Goal: Task Accomplishment & Management: Use online tool/utility

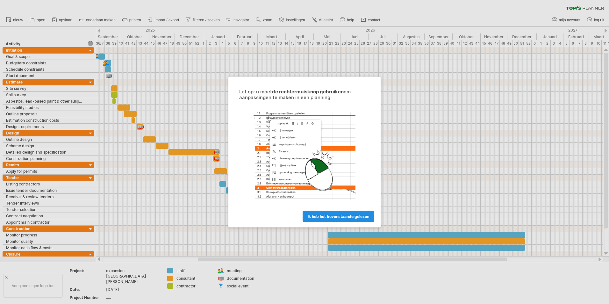
click at [312, 215] on span "ik heb het bovenstaande gelezen" at bounding box center [338, 216] width 61 height 5
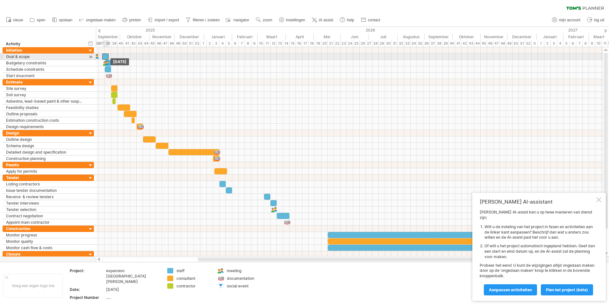
drag, startPoint x: 101, startPoint y: 58, endPoint x: 105, endPoint y: 56, distance: 4.3
click at [105, 56] on div at bounding box center [105, 56] width 6 height 6
click at [134, 44] on div "tijdlijn instellingen" at bounding box center [136, 45] width 50 height 10
select select "*"
select select "**"
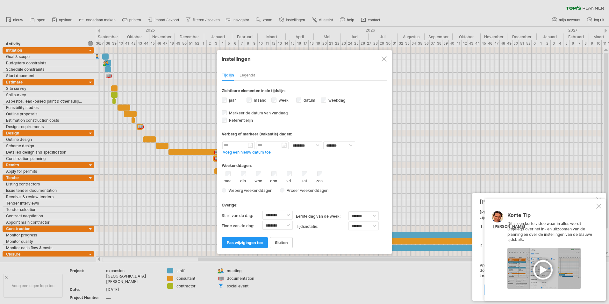
click at [231, 100] on label "jaar" at bounding box center [232, 100] width 8 height 5
click at [244, 239] on link "pas wijzigingen toe" at bounding box center [245, 242] width 46 height 11
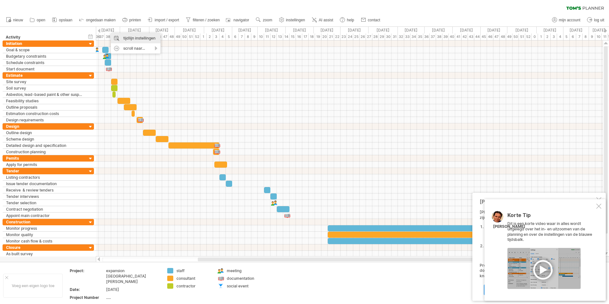
click at [132, 38] on div "tijdlijn instellingen" at bounding box center [136, 38] width 50 height 10
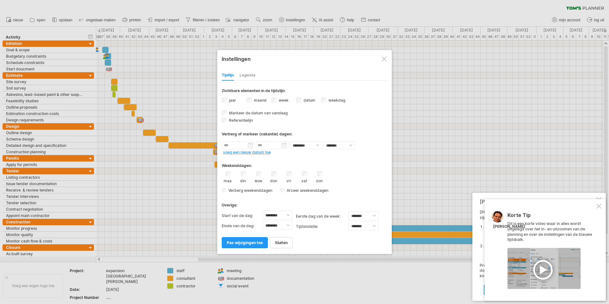
click at [231, 101] on label "jaar" at bounding box center [232, 100] width 8 height 5
click at [285, 191] on span "Arceer weekenddagen" at bounding box center [306, 190] width 44 height 5
click at [251, 241] on span "pas wijzigingen toe" at bounding box center [245, 242] width 36 height 5
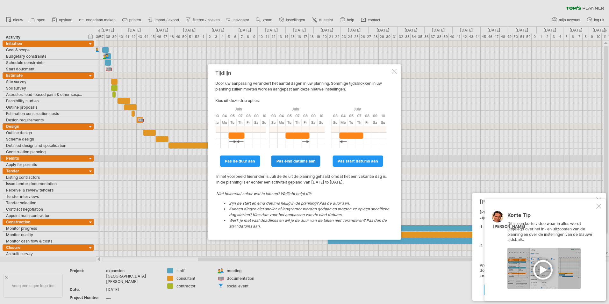
click at [281, 160] on span "pas eind datums aan" at bounding box center [295, 161] width 39 height 5
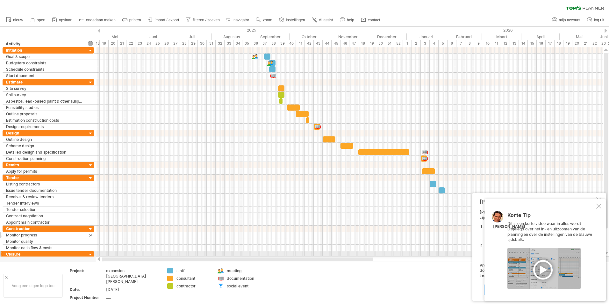
drag, startPoint x: 208, startPoint y: 259, endPoint x: 79, endPoint y: 235, distance: 131.9
click at [82, 250] on div "Probeert verbinding te maken met [DOMAIN_NAME] Opnieuw verbonden 0% wissen filt…" at bounding box center [304, 152] width 609 height 304
click at [110, 88] on div at bounding box center [349, 88] width 507 height 6
click at [246, 55] on div at bounding box center [349, 56] width 507 height 6
click at [256, 54] on div at bounding box center [255, 56] width 6 height 6
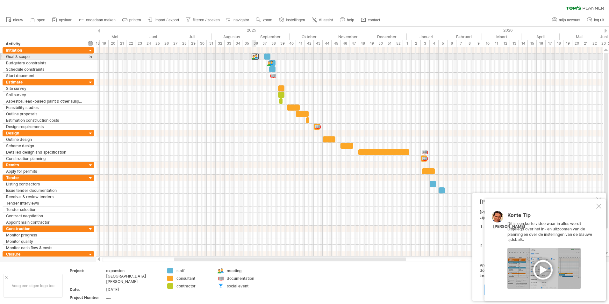
click at [256, 55] on div at bounding box center [255, 56] width 7 height 6
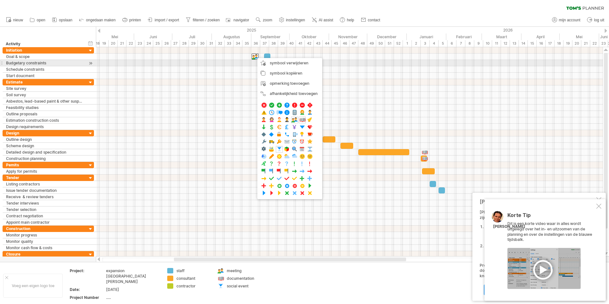
click at [220, 60] on div at bounding box center [349, 63] width 507 height 6
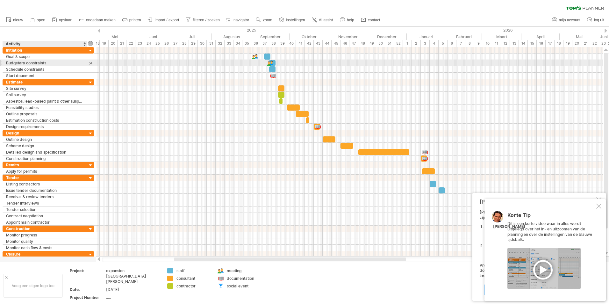
click at [27, 63] on div "Budgetary constraints" at bounding box center [45, 63] width 78 height 6
click at [27, 63] on input "**********" at bounding box center [45, 63] width 78 height 6
click at [89, 63] on div at bounding box center [91, 63] width 6 height 7
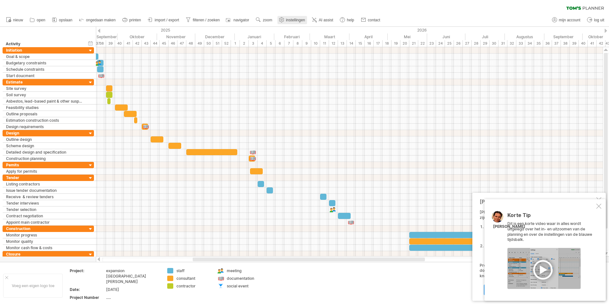
click at [286, 18] on link "instellingen" at bounding box center [292, 20] width 30 height 8
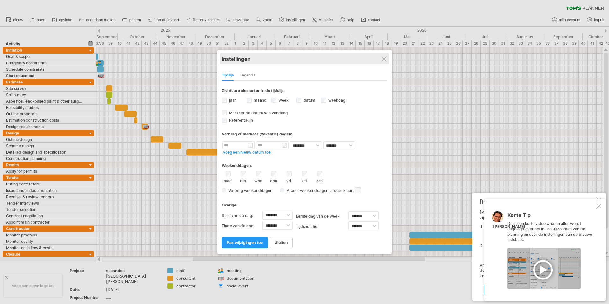
click at [387, 58] on div "Instellingen" at bounding box center [305, 58] width 166 height 11
click at [384, 58] on div at bounding box center [383, 58] width 5 height 5
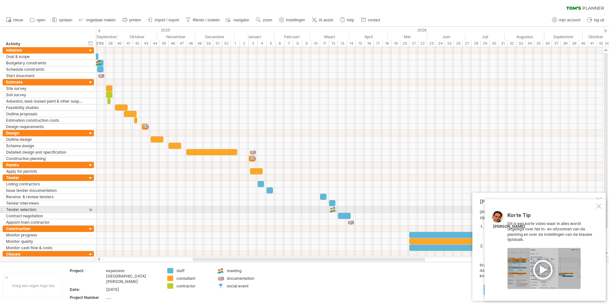
click at [598, 206] on div at bounding box center [598, 205] width 5 height 5
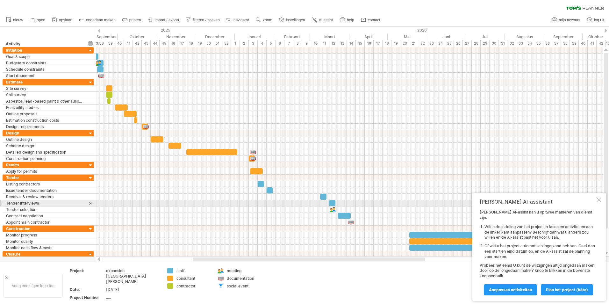
click at [596, 202] on div at bounding box center [598, 199] width 5 height 5
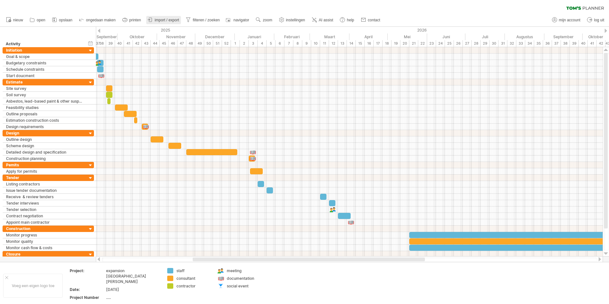
click at [166, 21] on span "import / export" at bounding box center [167, 20] width 25 height 4
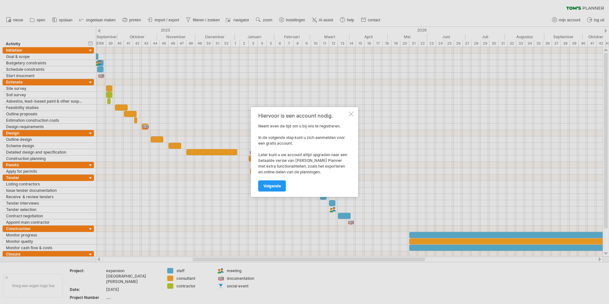
click at [351, 114] on div at bounding box center [351, 113] width 5 height 5
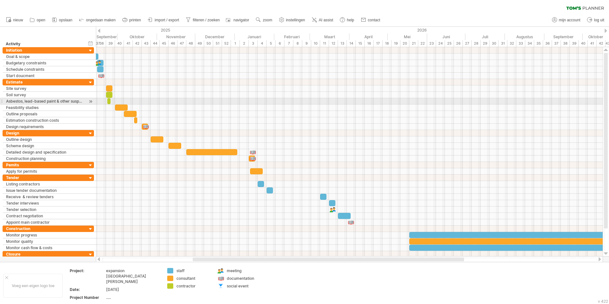
click at [134, 101] on div at bounding box center [349, 101] width 507 height 6
click at [133, 83] on div at bounding box center [349, 82] width 507 height 6
click at [111, 43] on div "39" at bounding box center [110, 43] width 9 height 7
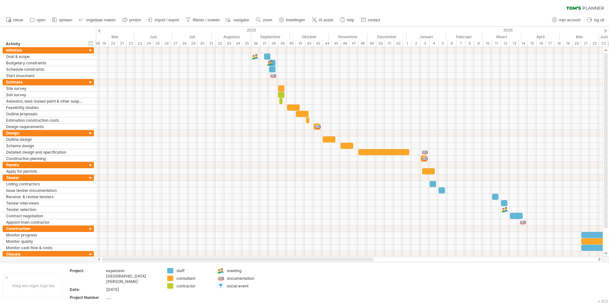
drag, startPoint x: 202, startPoint y: 258, endPoint x: 110, endPoint y: 258, distance: 92.3
click at [110, 258] on div at bounding box center [237, 259] width 271 height 4
click at [91, 50] on div at bounding box center [91, 51] width 6 height 6
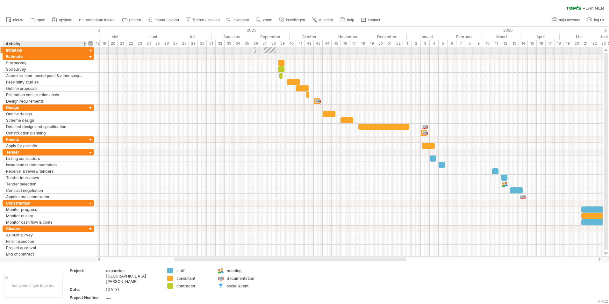
click at [92, 51] on div at bounding box center [91, 51] width 6 height 6
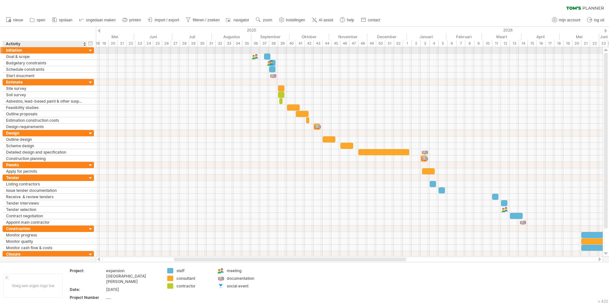
click at [92, 51] on div at bounding box center [91, 51] width 6 height 6
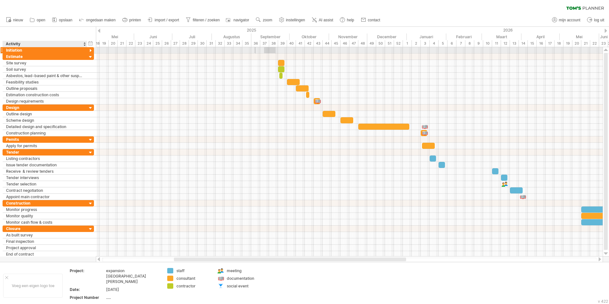
click at [92, 51] on div at bounding box center [91, 51] width 6 height 6
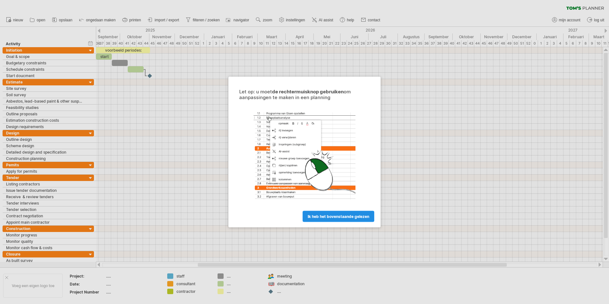
click at [328, 217] on span "ik heb het bovenstaande gelezen" at bounding box center [338, 216] width 61 height 5
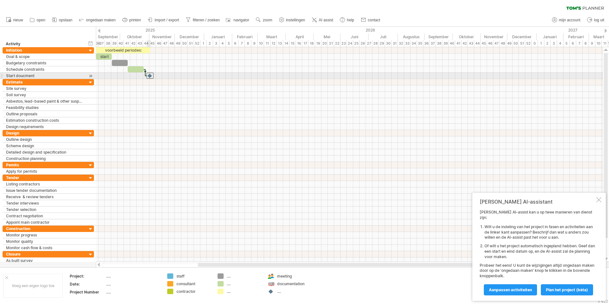
click at [149, 75] on div at bounding box center [149, 76] width 7 height 6
click at [161, 63] on div at bounding box center [349, 63] width 507 height 6
click at [552, 289] on span "Plan het project (bèta)" at bounding box center [567, 289] width 42 height 5
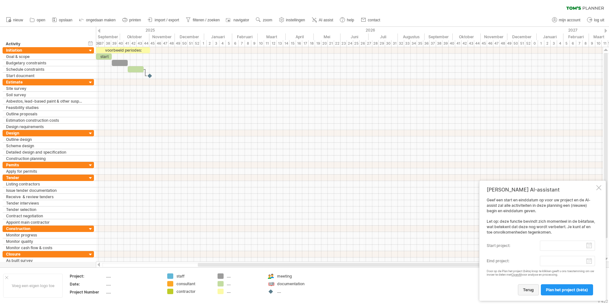
click at [533, 291] on span "terug" at bounding box center [528, 289] width 11 height 5
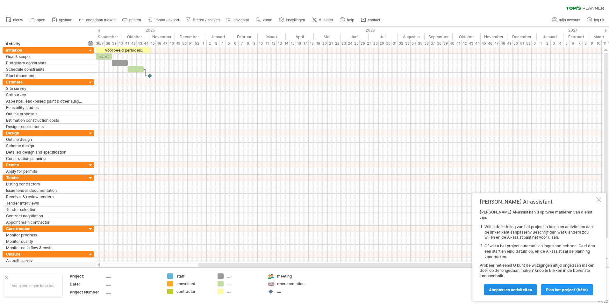
click at [528, 291] on span "Aanpassen activiteiten" at bounding box center [510, 289] width 43 height 5
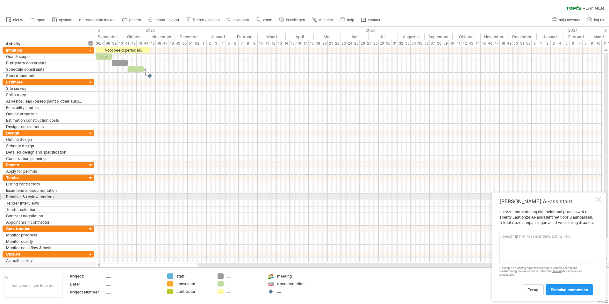
click at [596, 198] on div "Tom's AI-assistant Is deze template nog niet helemaal precies wat u zoekt? Laat…" at bounding box center [549, 246] width 114 height 108
click at [599, 199] on div at bounding box center [598, 199] width 5 height 5
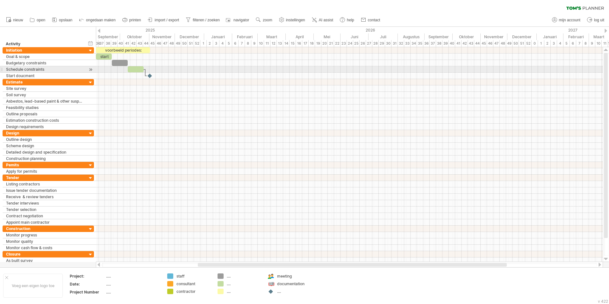
click at [204, 71] on div at bounding box center [349, 69] width 507 height 6
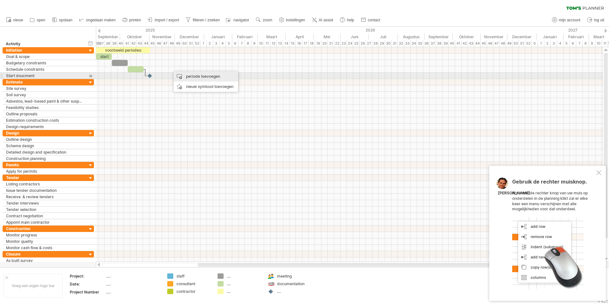
click at [190, 76] on div "periode toevoegen" at bounding box center [206, 76] width 65 height 10
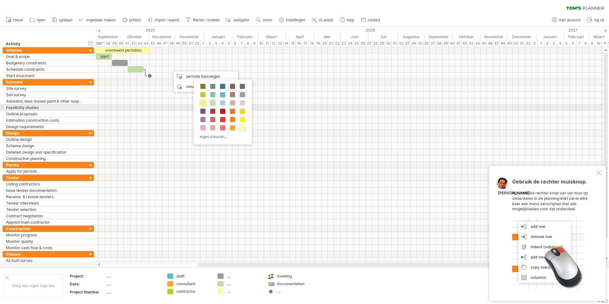
click at [203, 105] on span at bounding box center [202, 102] width 5 height 5
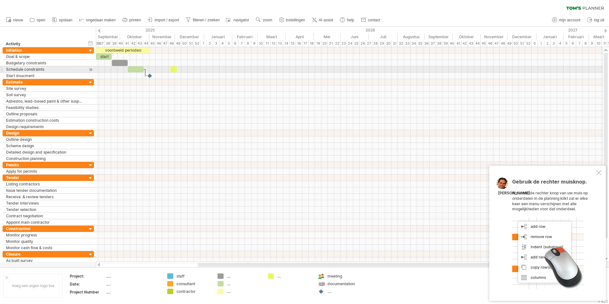
click at [173, 70] on div at bounding box center [173, 69] width 6 height 6
click at [185, 88] on div at bounding box center [349, 88] width 507 height 6
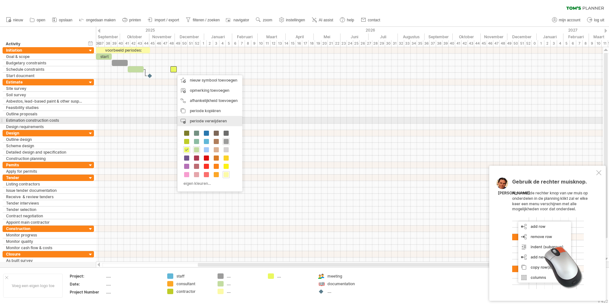
click at [207, 121] on span "periode verwijderen" at bounding box center [208, 120] width 37 height 5
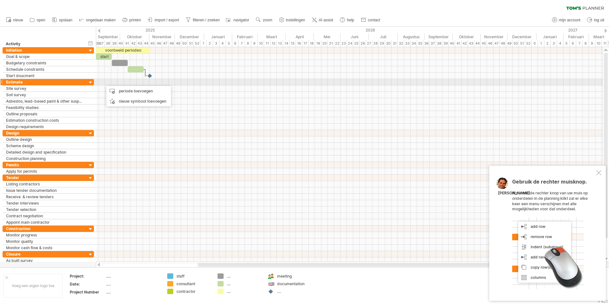
click at [103, 83] on div at bounding box center [349, 82] width 507 height 6
click at [237, 21] on span "navigator" at bounding box center [241, 20] width 16 height 4
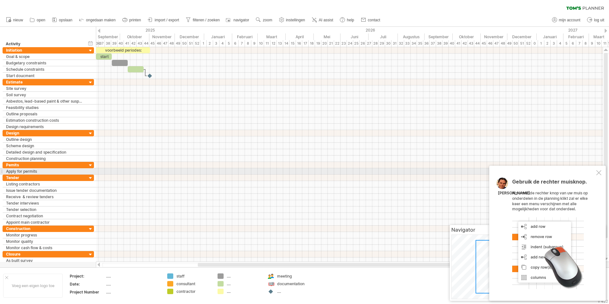
click at [596, 171] on div at bounding box center [598, 172] width 5 height 5
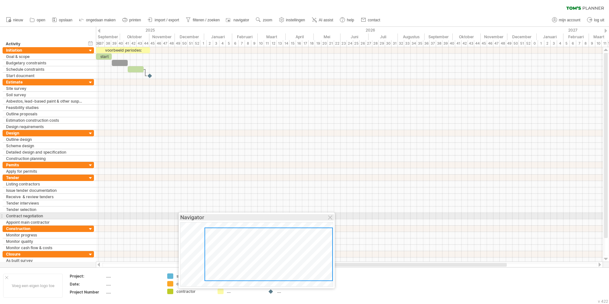
drag, startPoint x: 490, startPoint y: 231, endPoint x: 219, endPoint y: 219, distance: 271.2
click at [219, 219] on div "Navigator" at bounding box center [256, 217] width 153 height 6
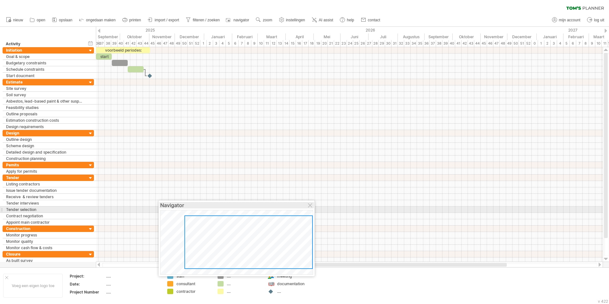
drag, startPoint x: 219, startPoint y: 219, endPoint x: 178, endPoint y: 175, distance: 59.9
click at [178, 202] on div "Navigator" at bounding box center [236, 205] width 153 height 6
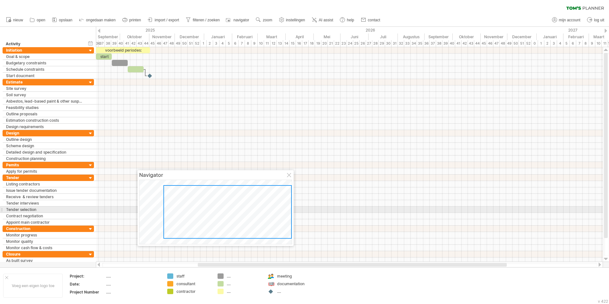
click at [186, 209] on div at bounding box center [227, 211] width 128 height 53
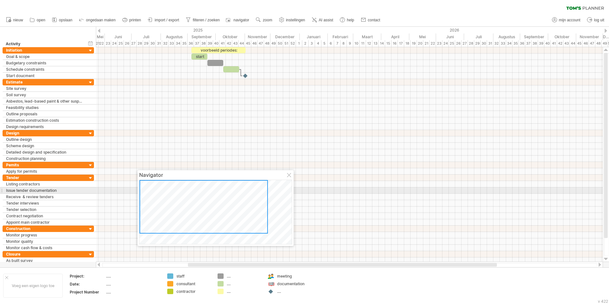
click at [155, 193] on div at bounding box center [203, 206] width 128 height 53
click at [190, 207] on div at bounding box center [203, 206] width 128 height 53
click at [291, 177] on div at bounding box center [289, 175] width 5 height 5
